Goal: Information Seeking & Learning: Check status

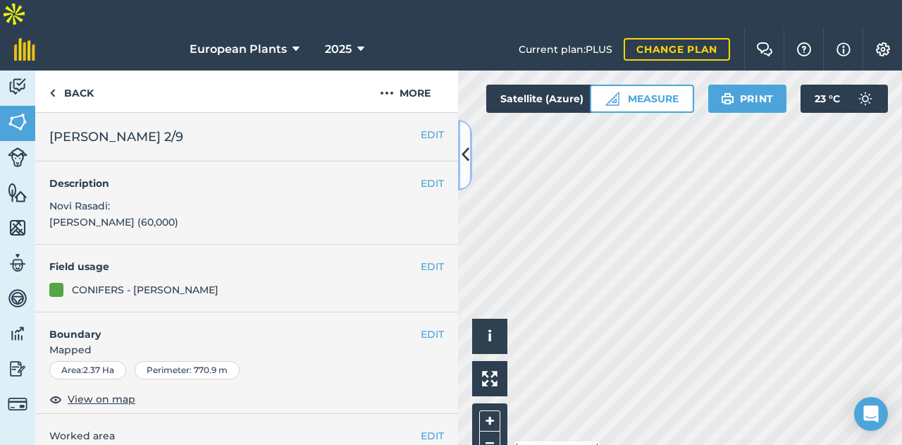
click at [468, 166] on icon at bounding box center [466, 154] width 8 height 25
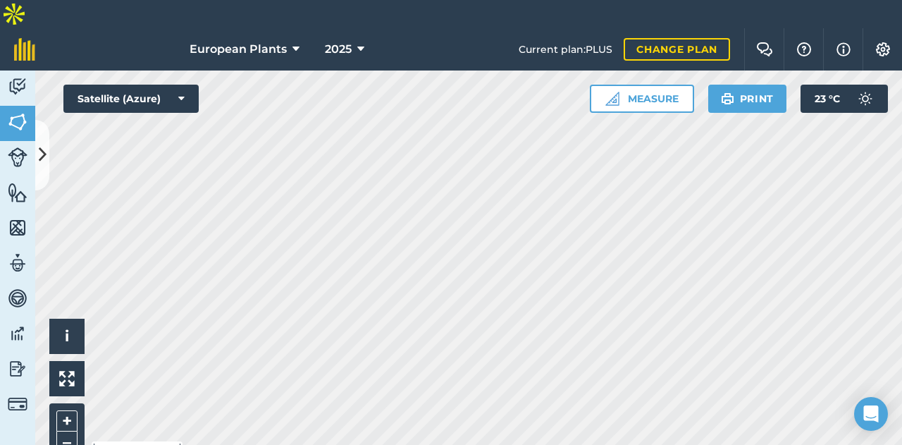
click at [304, 0] on html "European Plants 2025 Current plan : PLUS Change plan Farm Chat Help Info Settin…" at bounding box center [451, 236] width 902 height 473
click at [37, 161] on button at bounding box center [42, 155] width 14 height 70
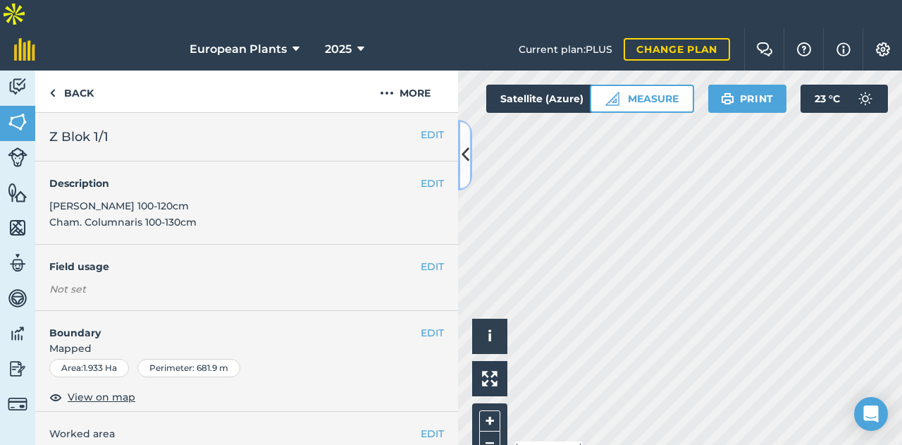
click at [464, 147] on icon at bounding box center [466, 154] width 8 height 25
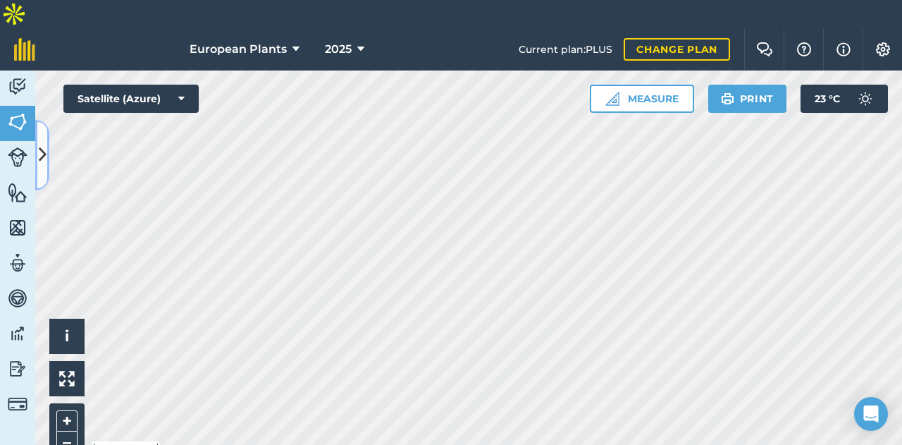
click at [41, 146] on icon at bounding box center [43, 154] width 8 height 25
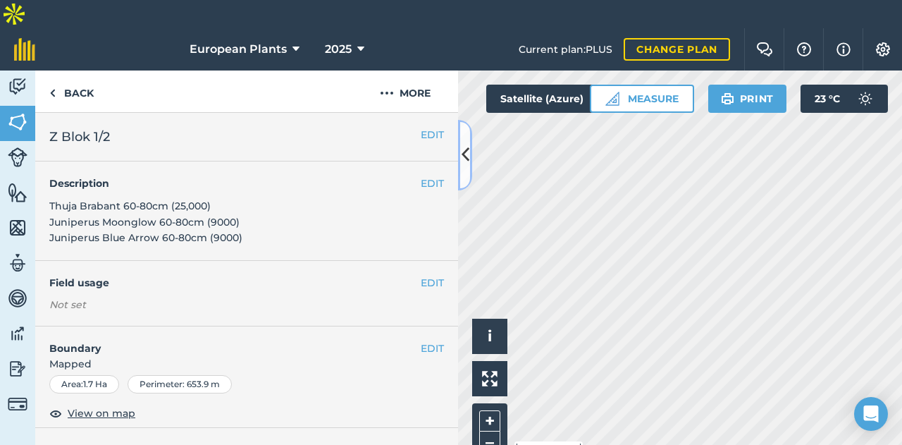
click at [469, 161] on icon at bounding box center [466, 154] width 8 height 25
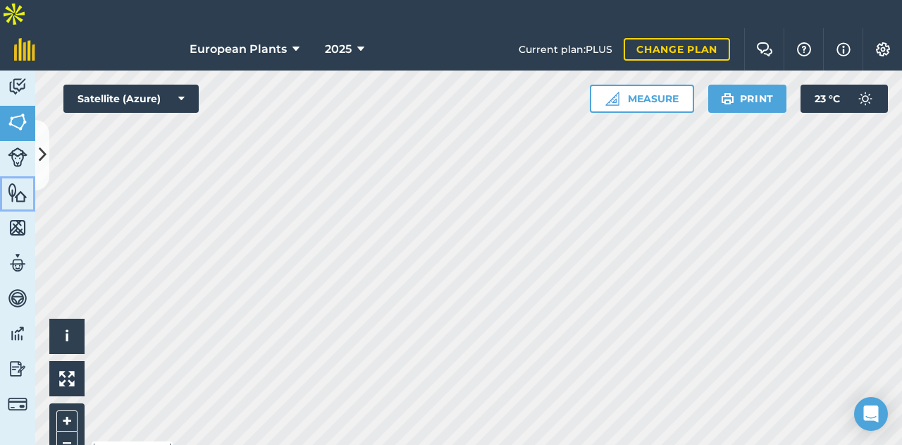
click at [34, 176] on link "Features" at bounding box center [17, 193] width 35 height 35
click at [25, 111] on img at bounding box center [18, 121] width 20 height 21
click at [753, 444] on html "European Plants 2025 Current plan : PLUS Change plan Farm Chat Help Info Settin…" at bounding box center [451, 236] width 902 height 473
click at [44, 147] on icon at bounding box center [43, 154] width 8 height 25
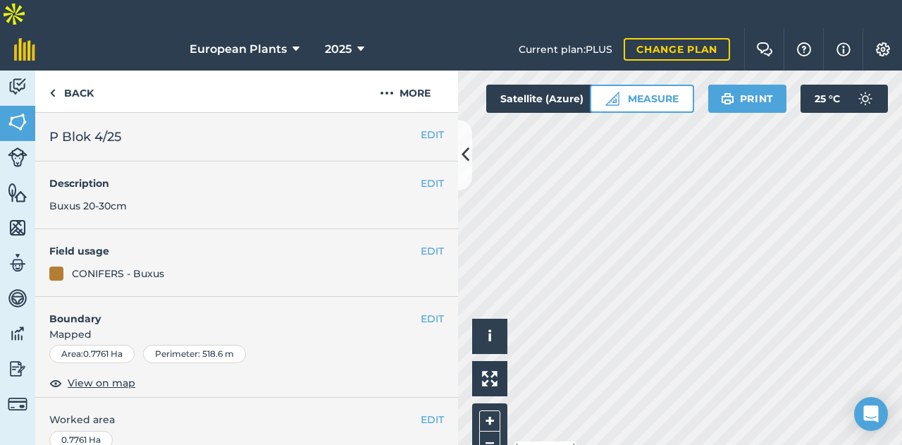
click at [718, 28] on div "European Plants 2025 Current plan : PLUS Change plan Farm Chat Help Info Settin…" at bounding box center [451, 250] width 902 height 445
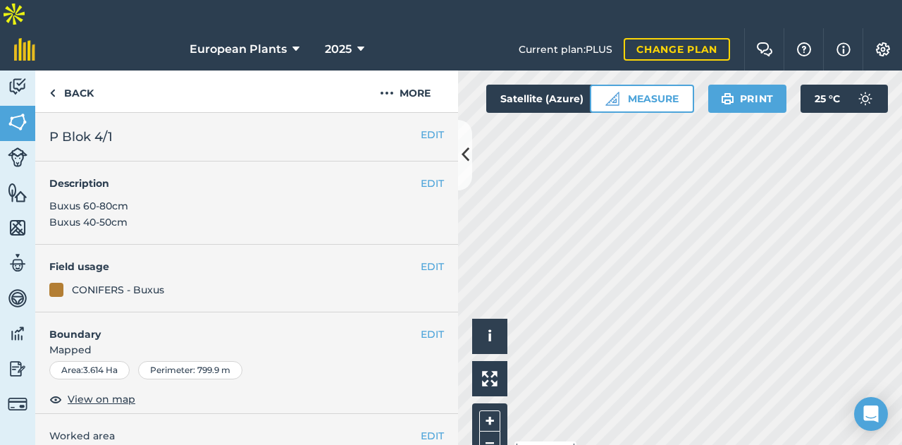
click at [439, 183] on div "Activity Fields Livestock Features Maps Team Vehicles Data Reporting Billing Tu…" at bounding box center [451, 271] width 902 height 402
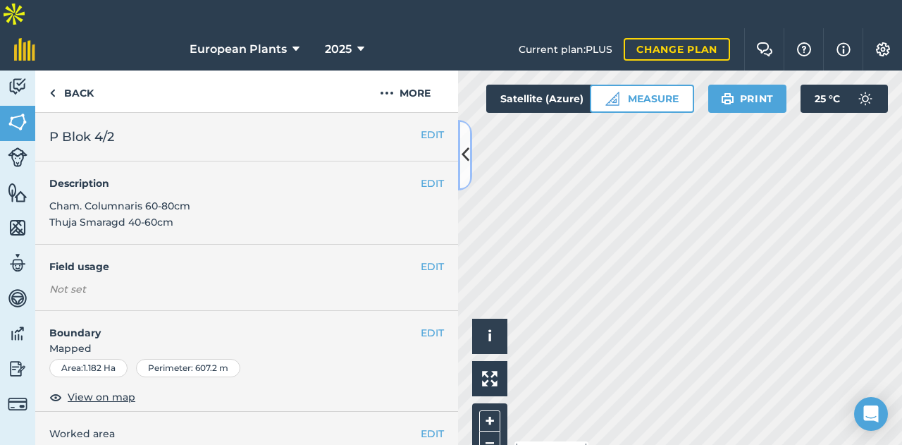
click at [458, 143] on button at bounding box center [465, 155] width 14 height 70
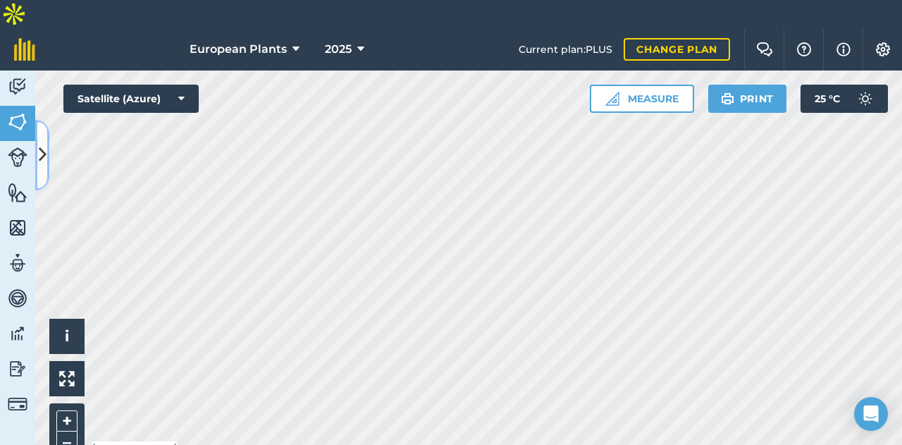
click at [44, 140] on button at bounding box center [42, 155] width 14 height 70
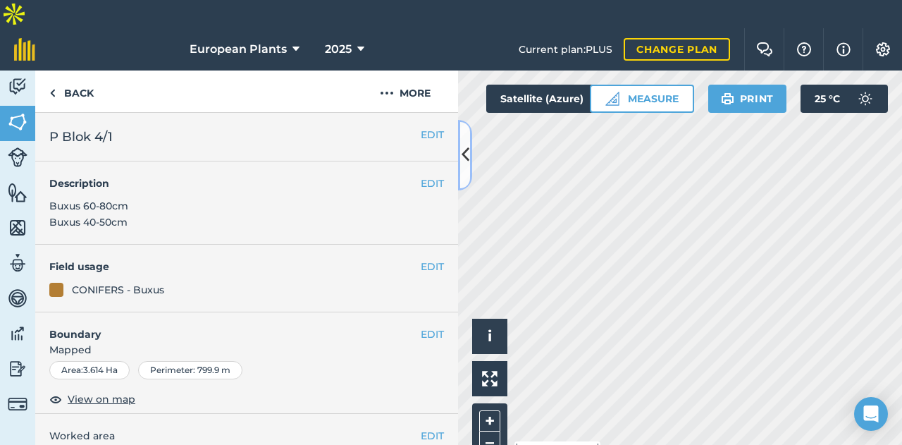
click at [465, 145] on icon at bounding box center [466, 154] width 8 height 25
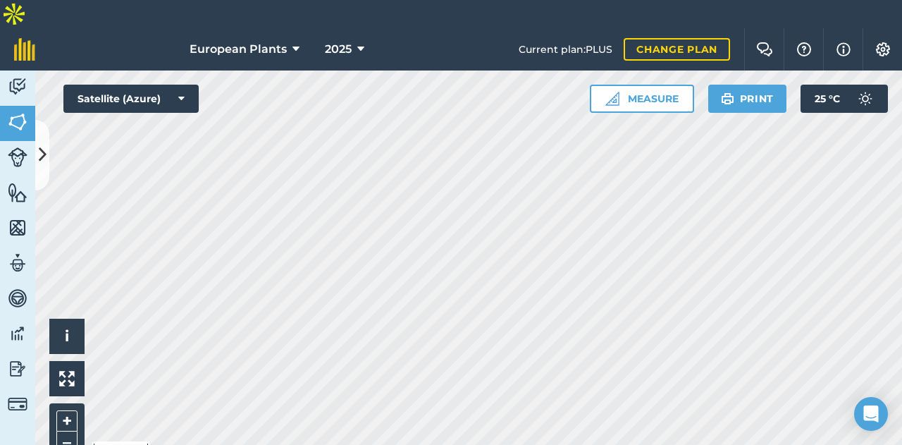
click at [617, 28] on div "European Plants 2025 Current plan : PLUS Change plan Farm Chat Help Info Settin…" at bounding box center [451, 250] width 902 height 445
click at [546, 28] on div "European Plants 2025 Current plan : PLUS Change plan Farm Chat Help Info Settin…" at bounding box center [451, 250] width 902 height 445
click at [856, 70] on div "Hello i © 2025 TomTom, Microsoft 500 m + – Satellite (Azure) Measure Print 25 °…" at bounding box center [468, 271] width 867 height 402
click at [42, 152] on icon at bounding box center [43, 154] width 8 height 25
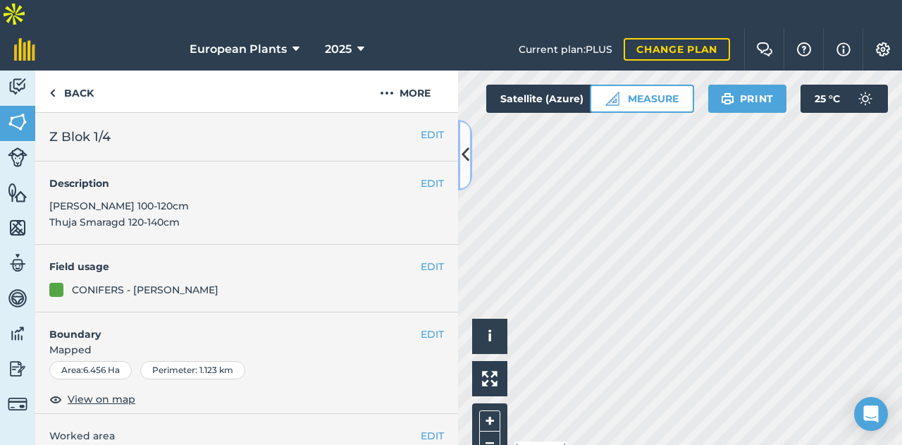
click at [462, 156] on icon at bounding box center [466, 154] width 8 height 25
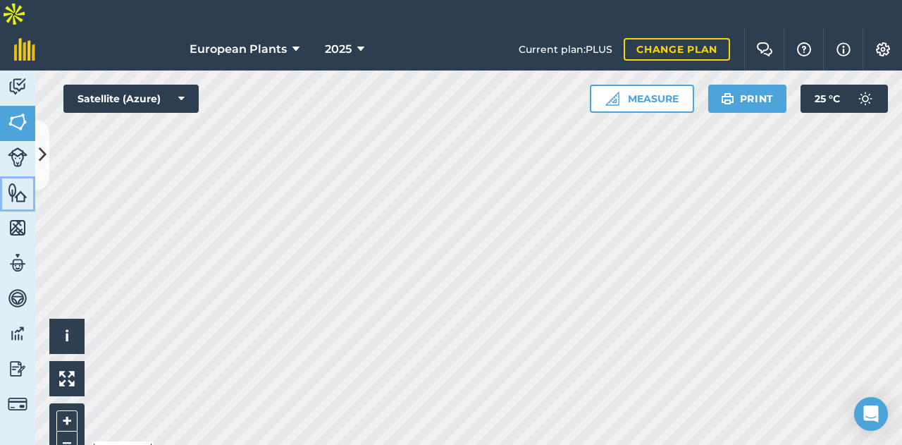
click at [23, 182] on img at bounding box center [18, 192] width 20 height 21
click at [43, 160] on icon at bounding box center [43, 154] width 8 height 25
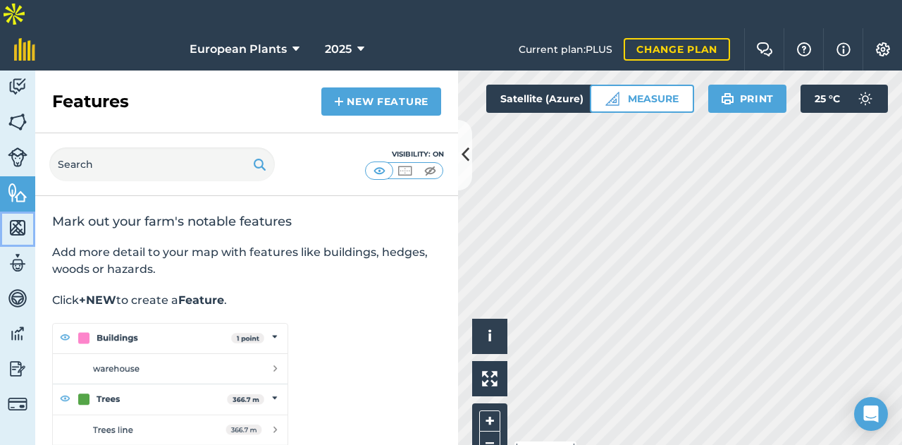
click at [18, 217] on img at bounding box center [18, 227] width 20 height 21
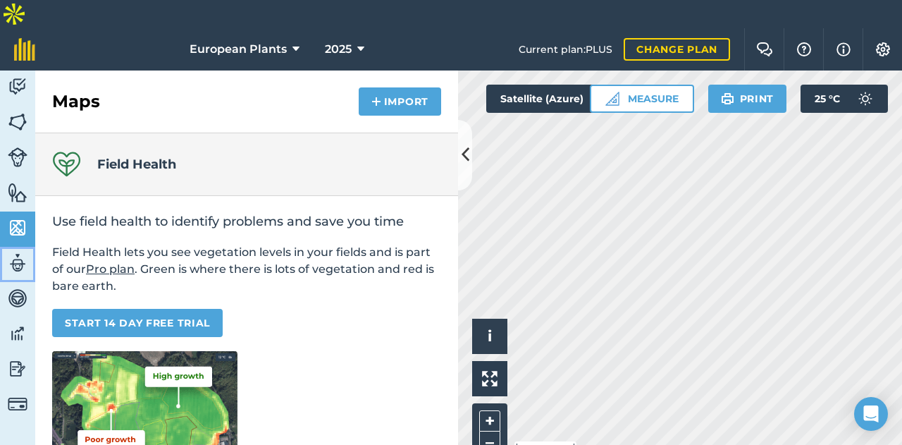
click at [23, 252] on img at bounding box center [18, 262] width 20 height 21
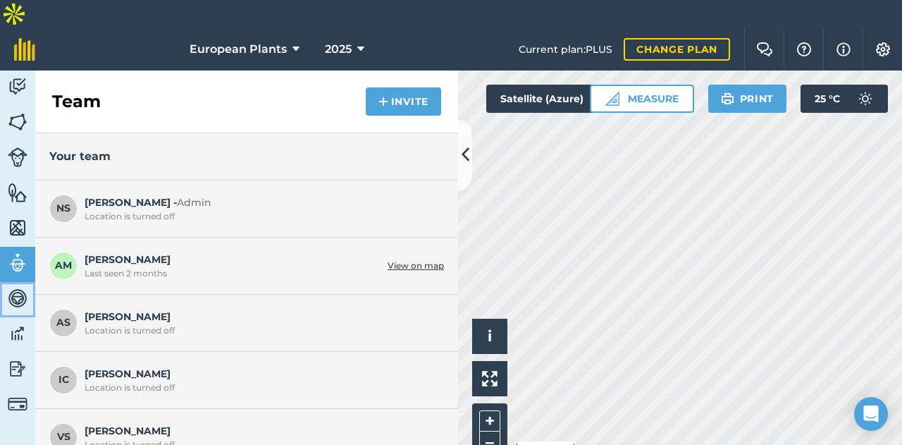
click at [16, 288] on img at bounding box center [18, 298] width 20 height 21
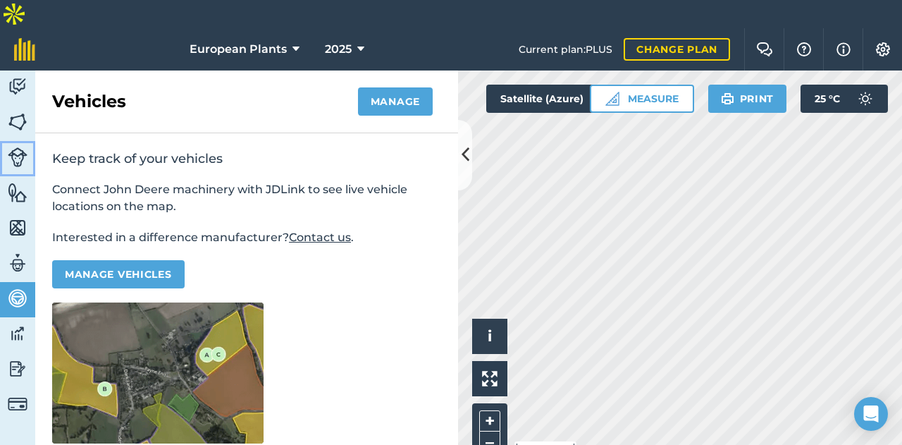
click at [16, 147] on img at bounding box center [18, 157] width 20 height 20
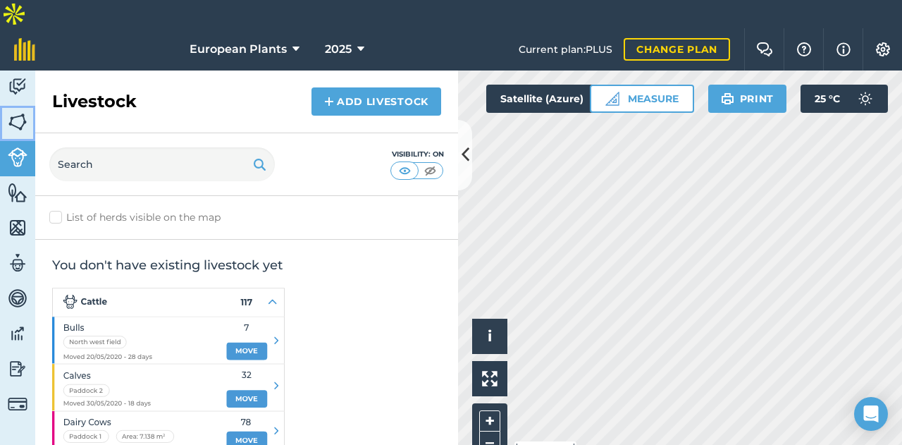
click at [18, 111] on img at bounding box center [18, 121] width 20 height 21
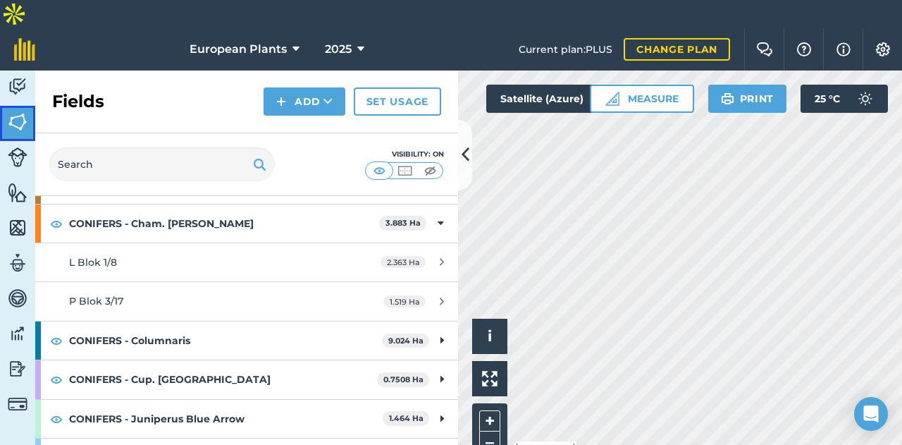
scroll to position [145, 0]
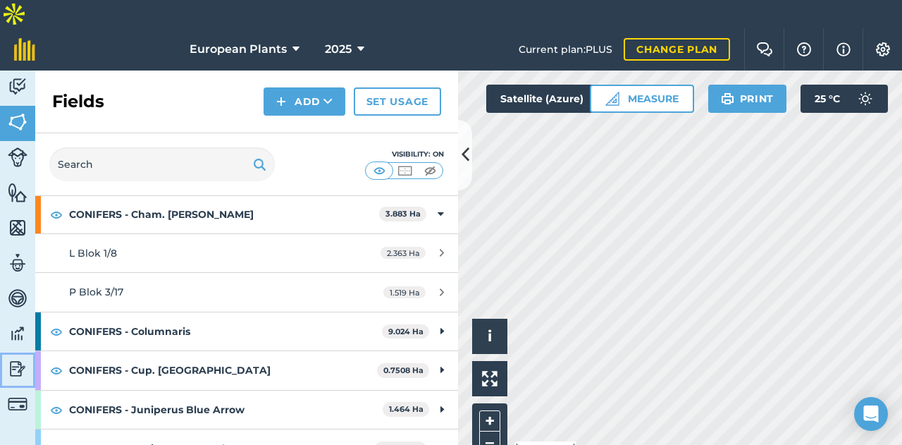
click at [27, 358] on img at bounding box center [18, 368] width 20 height 21
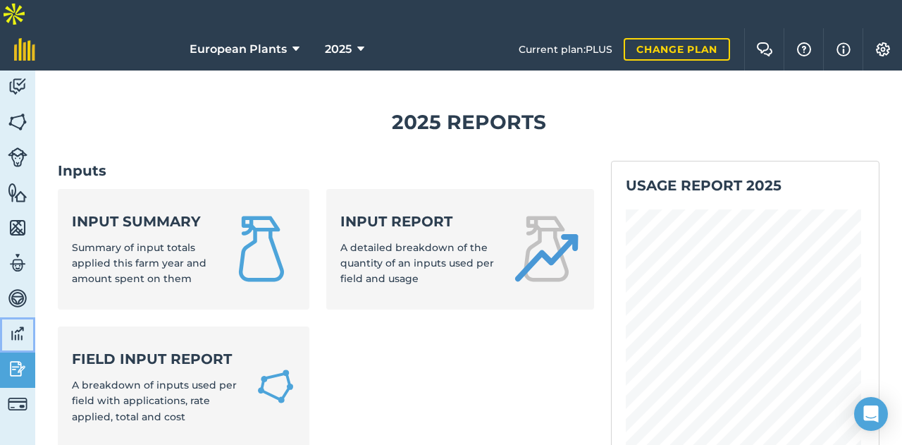
click at [13, 323] on img at bounding box center [18, 333] width 20 height 21
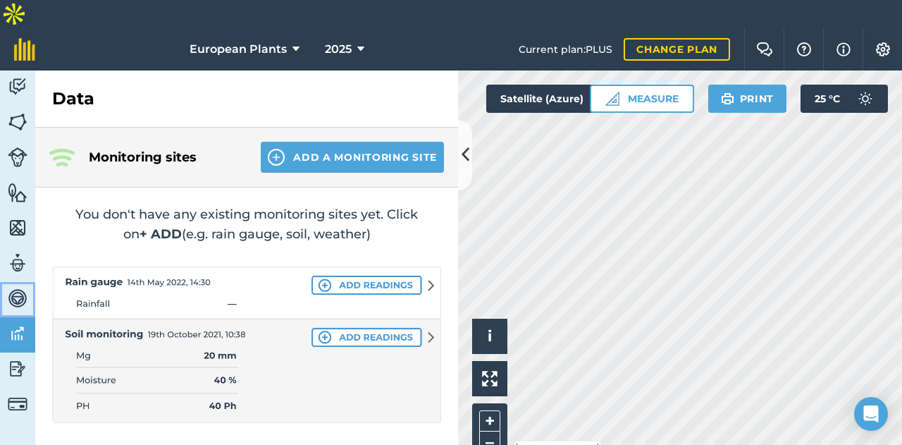
click at [18, 282] on link "Vehicles" at bounding box center [17, 299] width 35 height 35
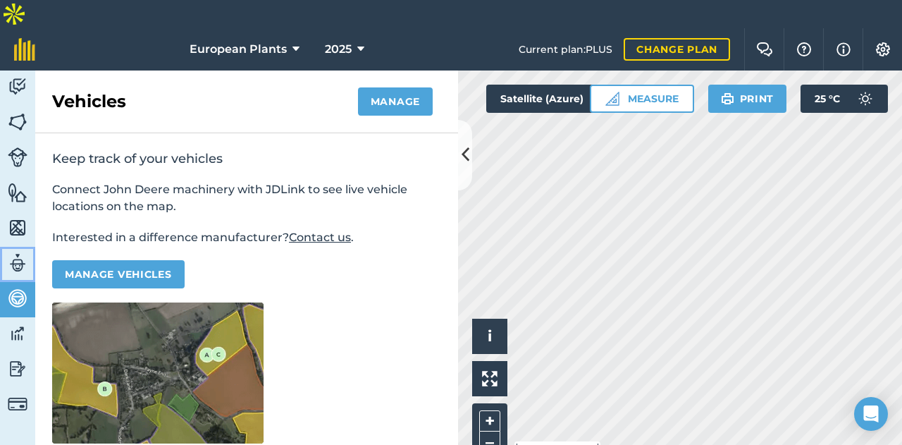
click at [20, 252] on img at bounding box center [18, 262] width 20 height 21
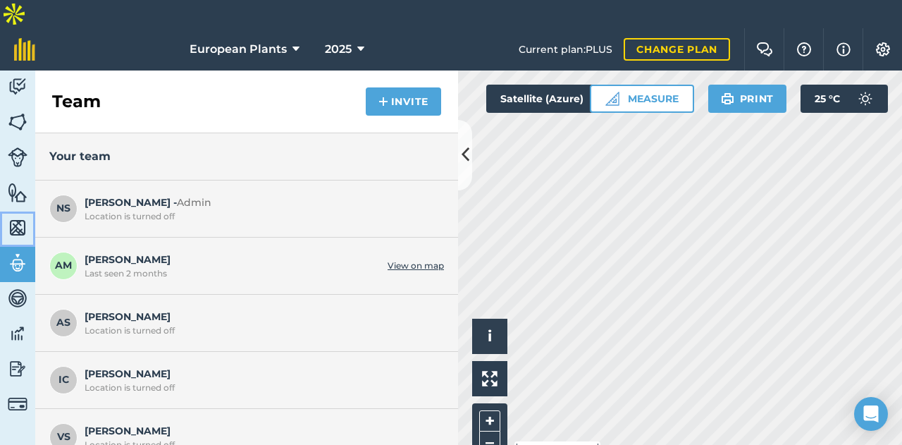
click at [23, 217] on img at bounding box center [18, 227] width 20 height 21
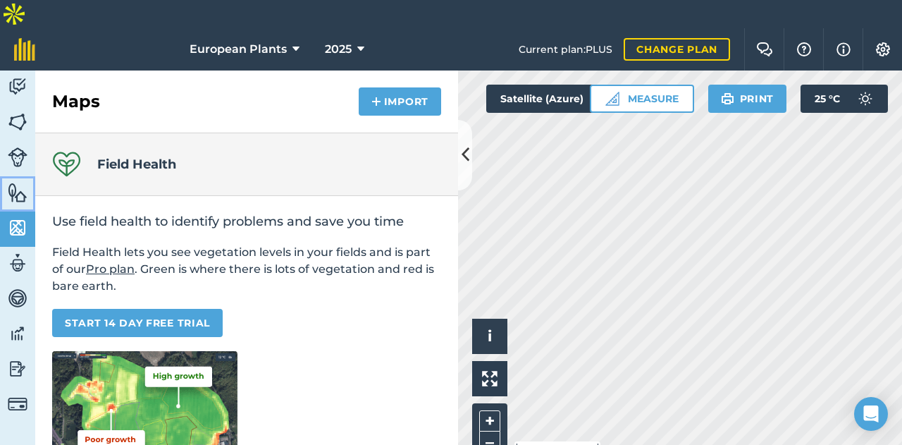
click at [21, 176] on link "Features" at bounding box center [17, 193] width 35 height 35
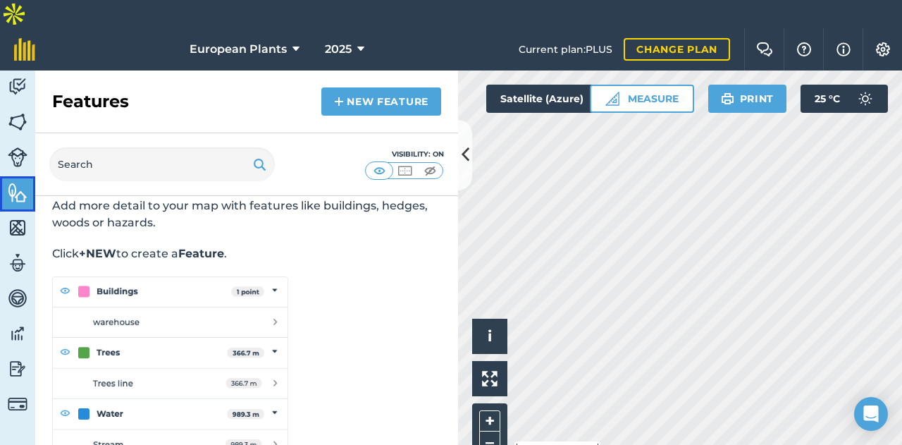
scroll to position [49, 0]
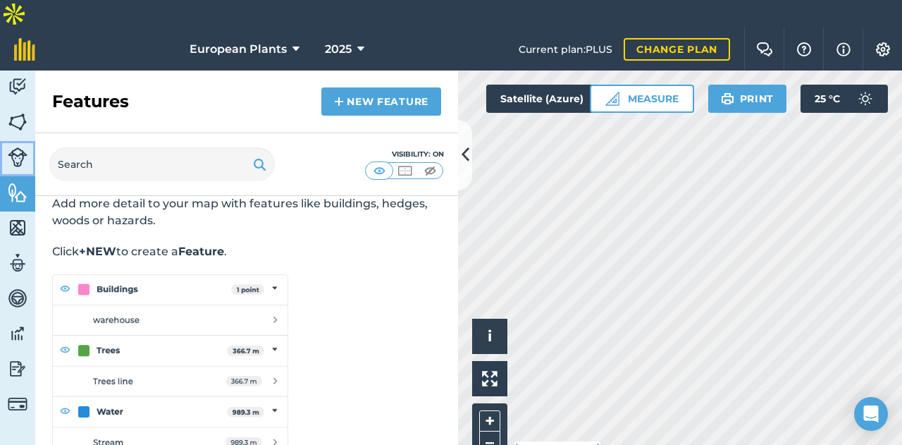
click at [21, 147] on img at bounding box center [18, 157] width 20 height 20
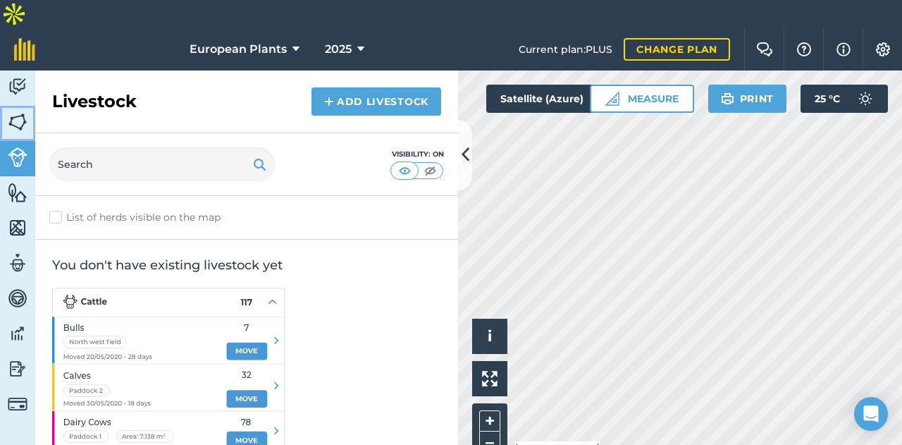
click at [32, 106] on link "Fields" at bounding box center [17, 123] width 35 height 35
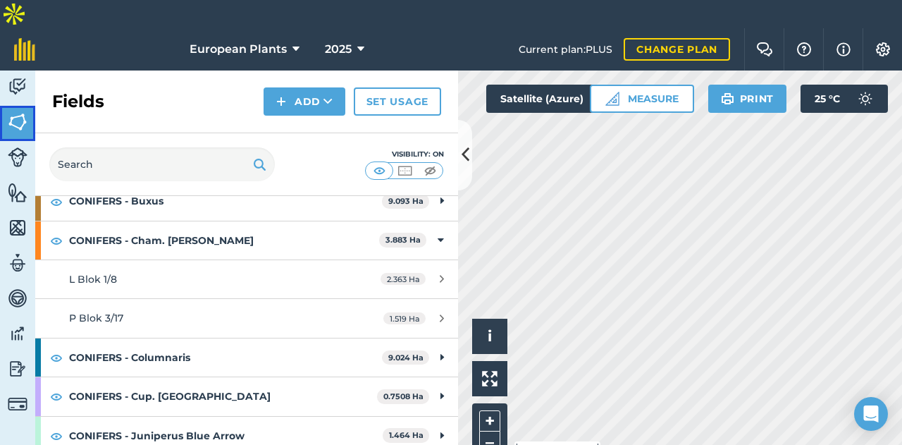
scroll to position [118, 0]
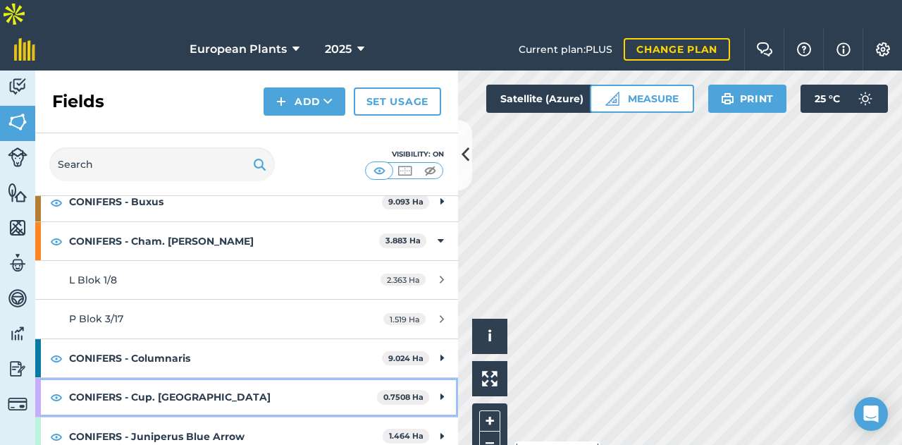
click at [200, 378] on strong "CONIFERS - Cup. [GEOGRAPHIC_DATA]" at bounding box center [223, 397] width 308 height 38
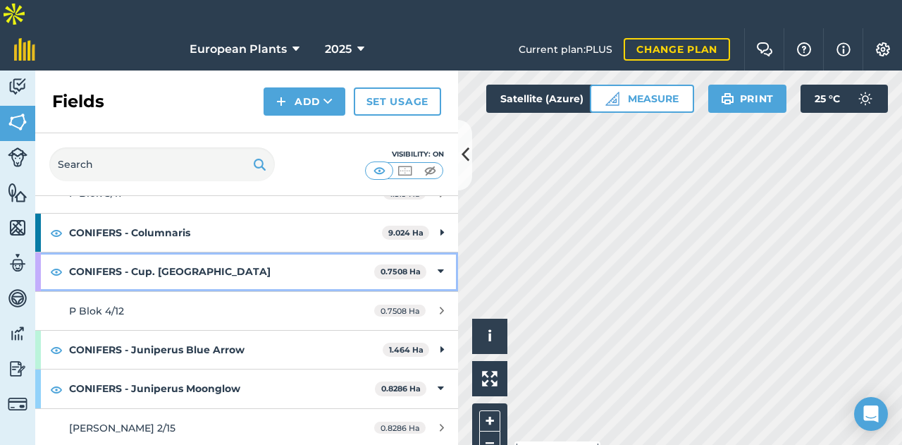
scroll to position [244, 0]
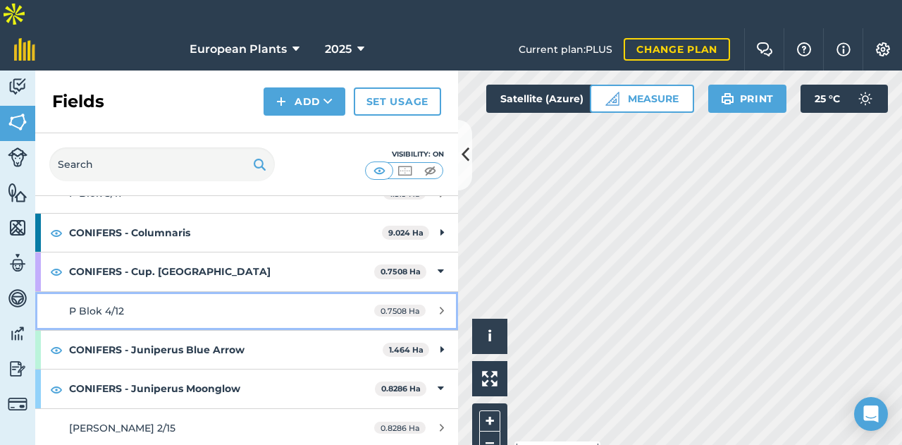
click at [240, 292] on link "P Blok 4/12 0.7508 Ha" at bounding box center [246, 311] width 423 height 38
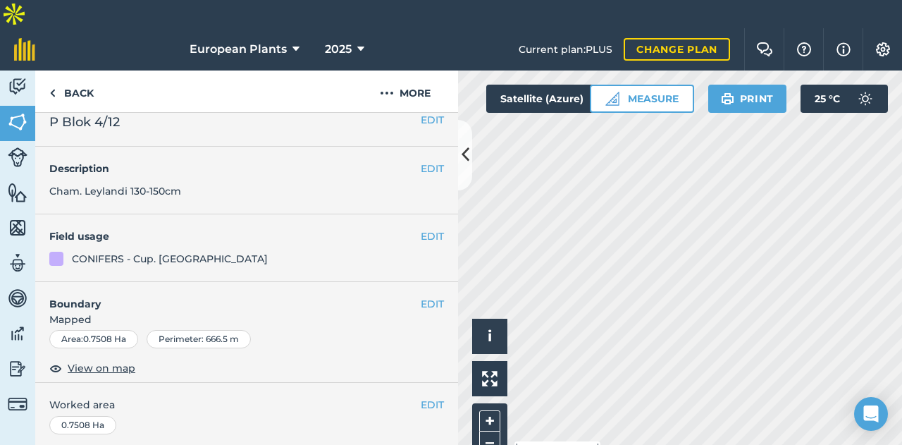
scroll to position [266, 0]
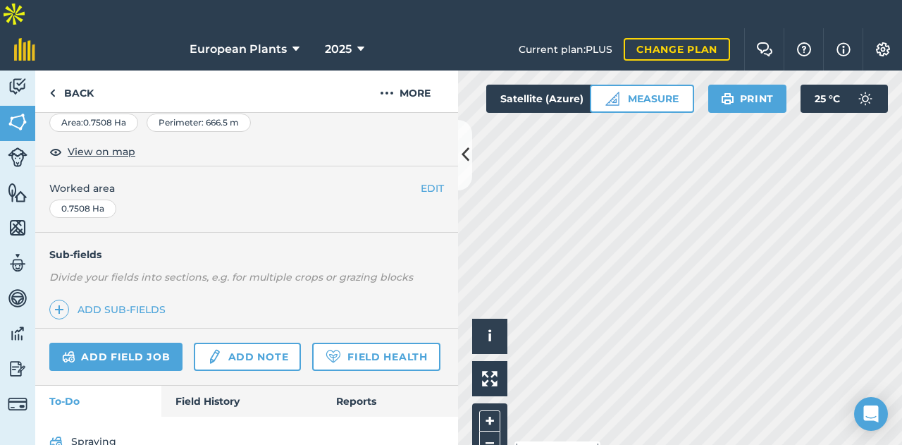
click at [192, 353] on div "Add field job Add note Field Health" at bounding box center [246, 356] width 423 height 57
click at [197, 386] on link "Field History" at bounding box center [241, 401] width 160 height 31
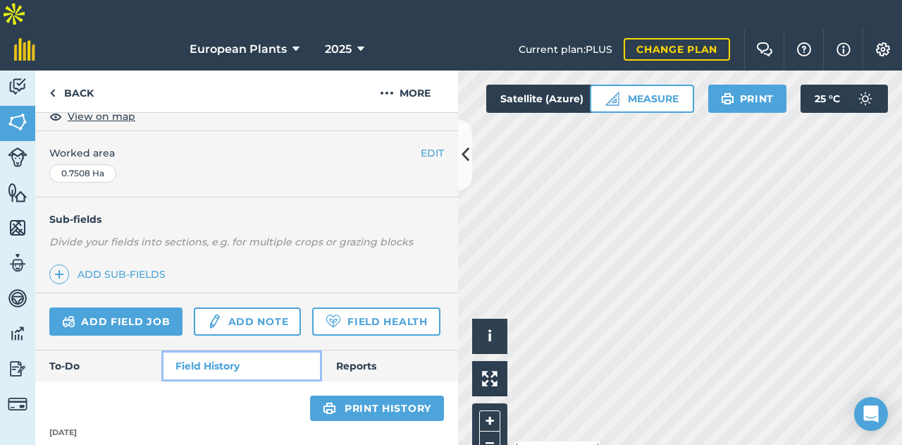
scroll to position [402, 0]
